Goal: Complete application form

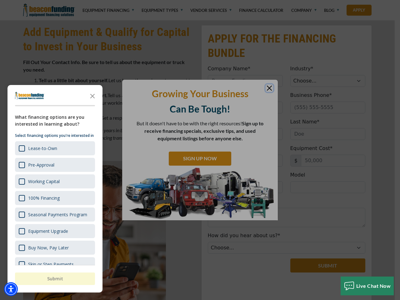
click at [200, 0] on div "button" at bounding box center [200, 150] width 400 height 300
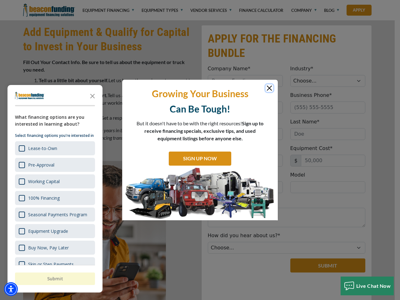
click at [11, 289] on img "Accessibility Menu" at bounding box center [11, 289] width 14 height 14
